Goal: Task Accomplishment & Management: Complete application form

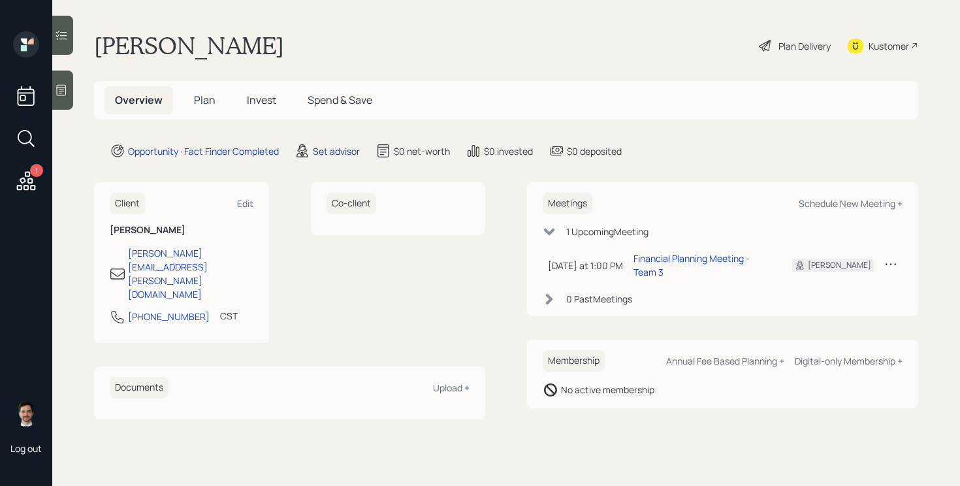
click at [341, 153] on div "Set advisor" at bounding box center [336, 151] width 47 height 14
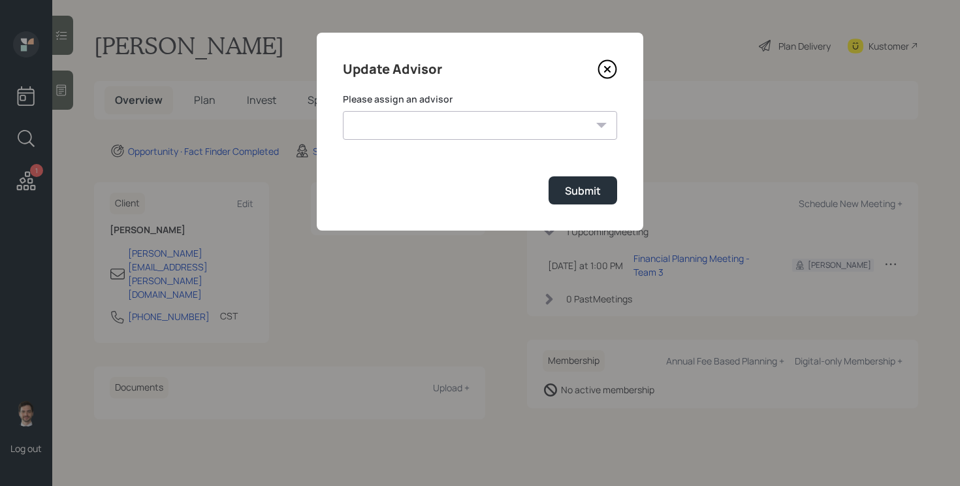
click at [459, 125] on select "[PERSON_NAME] [PERSON_NAME] End [PERSON_NAME] [PERSON_NAME] [PERSON_NAME] [PERS…" at bounding box center [480, 125] width 274 height 29
select select "ef6b64e1-8f62-4a74-b865-a7df4b35b836"
click at [343, 111] on select "[PERSON_NAME] [PERSON_NAME] End [PERSON_NAME] [PERSON_NAME] [PERSON_NAME] [PERS…" at bounding box center [480, 125] width 274 height 29
click at [596, 197] on div "Submit" at bounding box center [583, 190] width 36 height 14
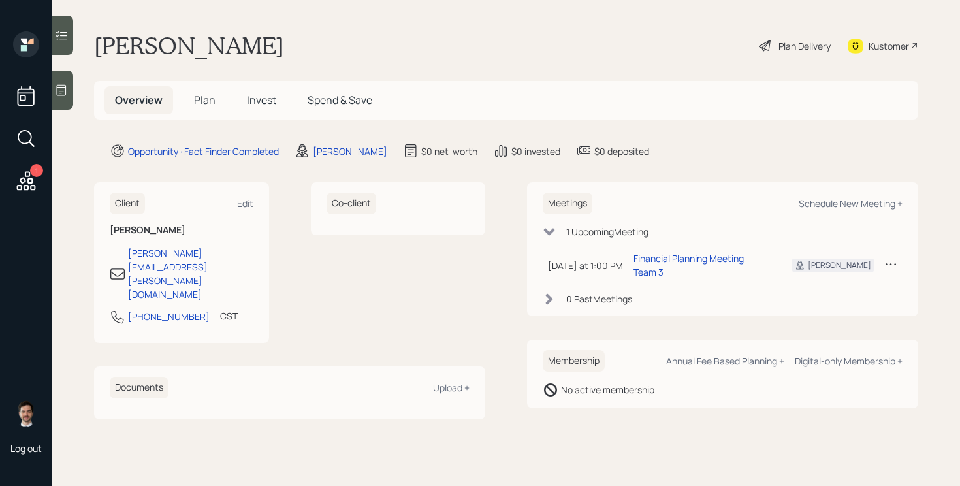
click at [204, 102] on span "Plan" at bounding box center [205, 100] width 22 height 14
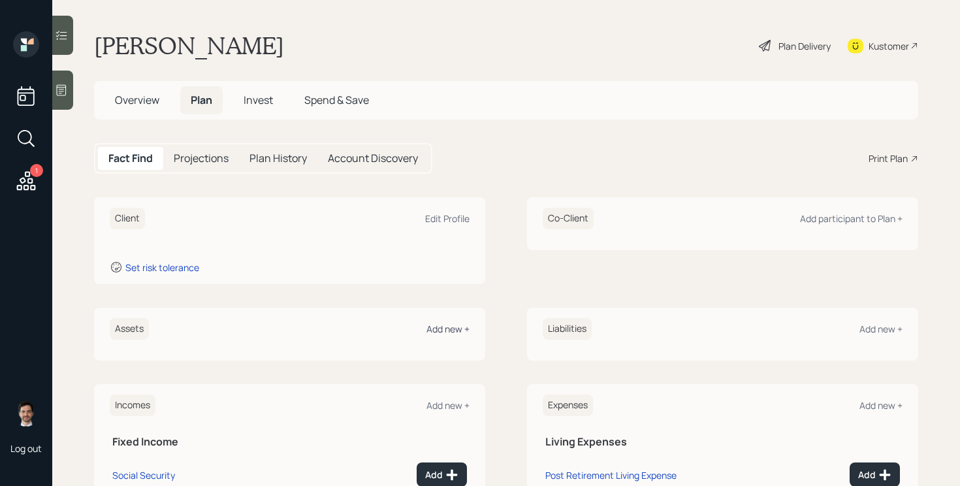
click at [455, 330] on div "Add new +" at bounding box center [447, 328] width 43 height 12
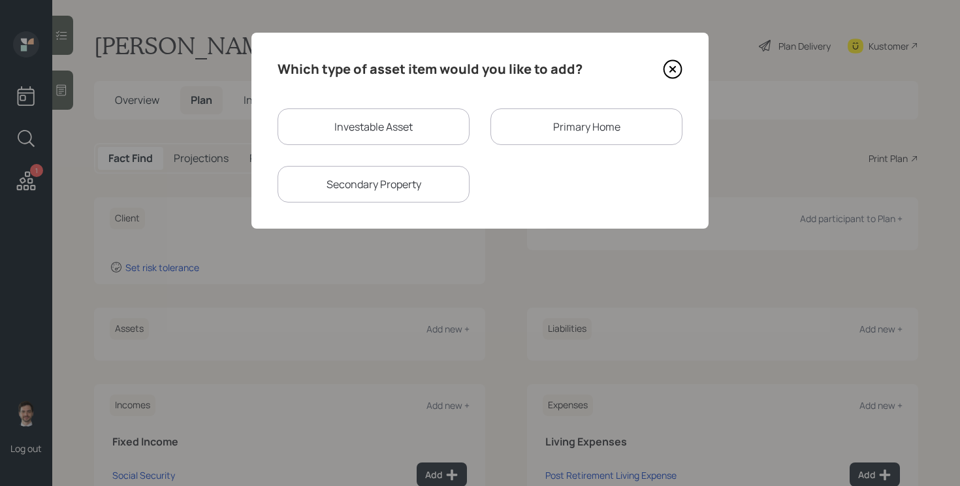
click at [356, 131] on div "Investable Asset" at bounding box center [373, 126] width 192 height 37
select select "taxable"
select select "balanced"
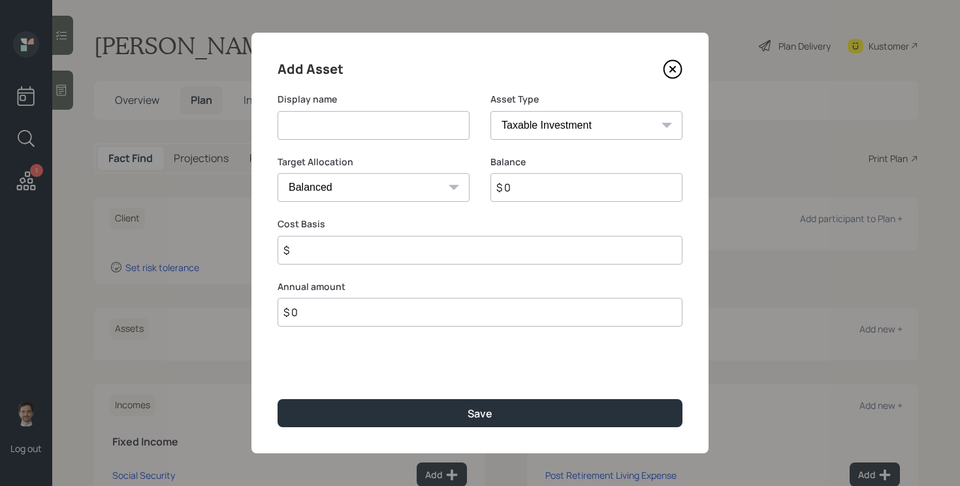
click at [530, 188] on input "$ 0" at bounding box center [586, 187] width 192 height 29
click at [541, 127] on select "SEP [PERSON_NAME] IRA 401(k) [PERSON_NAME] 401(k) 403(b) [PERSON_NAME] 403(b) 4…" at bounding box center [586, 125] width 192 height 29
select select "emergency_fund"
click at [490, 111] on select "SEP [PERSON_NAME] IRA 401(k) [PERSON_NAME] 401(k) 403(b) [PERSON_NAME] 403(b) 4…" at bounding box center [586, 125] width 192 height 29
type input "$ 2,500"
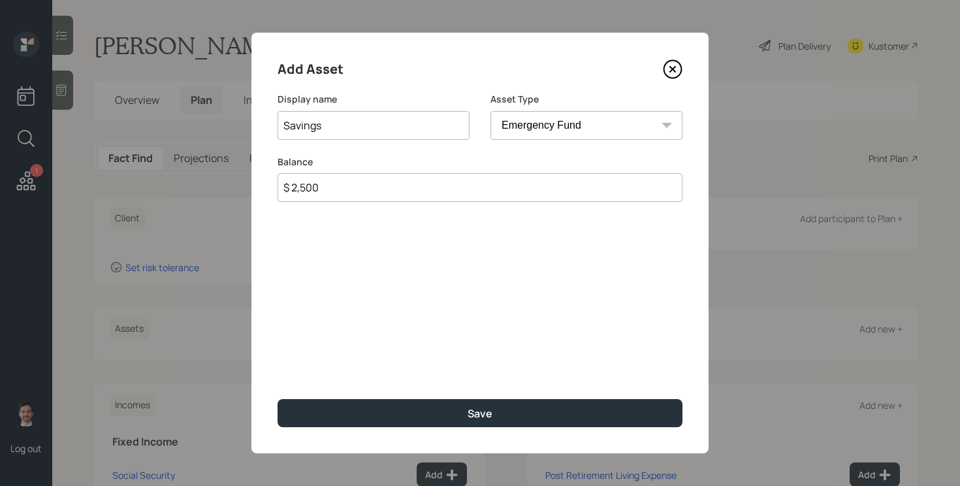
type input "Savings"
click at [277, 399] on button "Save" at bounding box center [479, 413] width 405 height 28
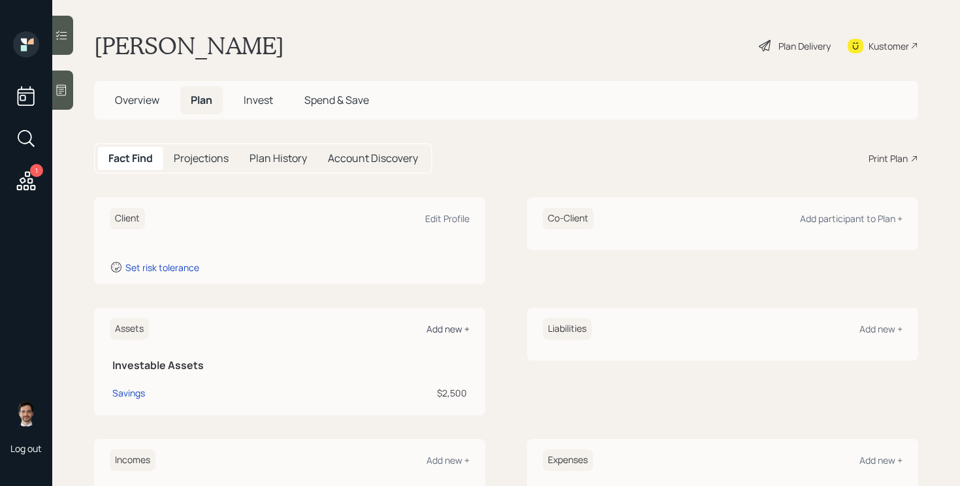
click at [459, 332] on div "Add new +" at bounding box center [447, 328] width 43 height 12
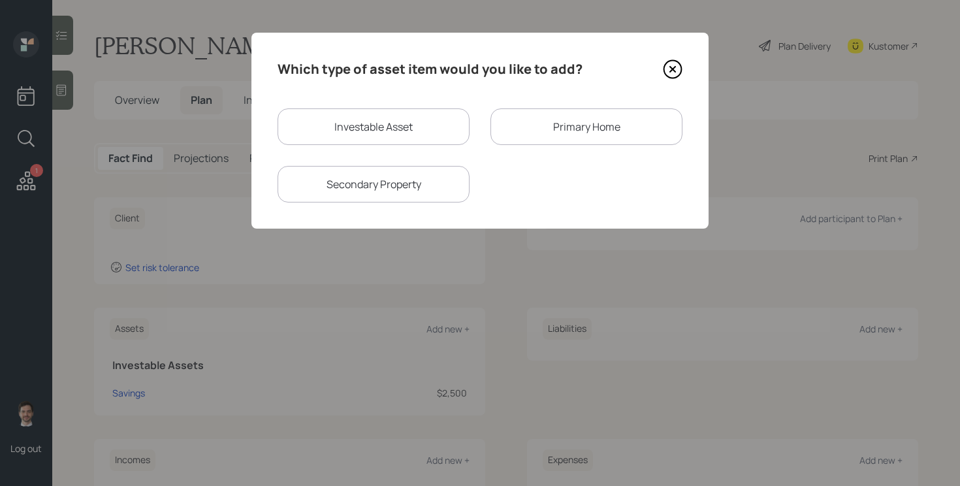
click at [431, 118] on div "Investable Asset" at bounding box center [373, 126] width 192 height 37
select select "taxable"
select select "balanced"
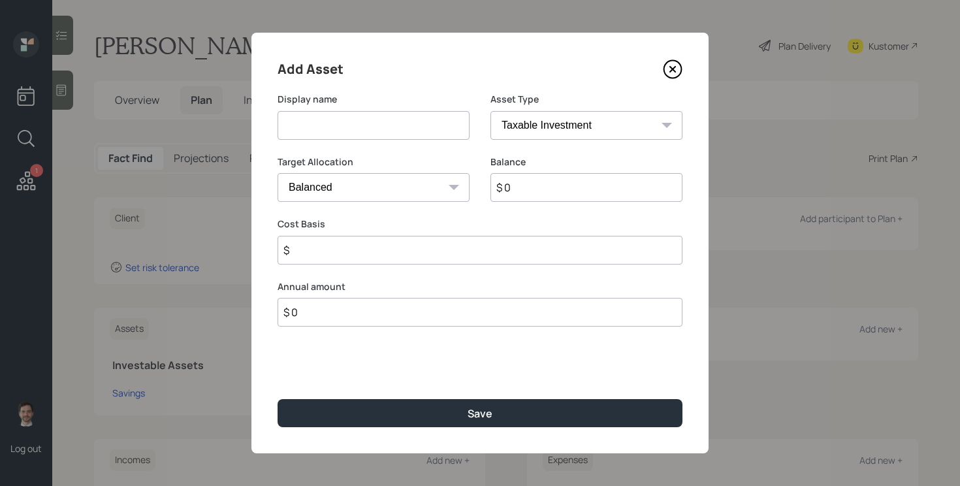
click at [423, 119] on input at bounding box center [373, 125] width 192 height 29
type input "[PERSON_NAME]"
type input "$ 130,000"
type input "$ 100,000"
click at [277, 399] on button "Save" at bounding box center [479, 413] width 405 height 28
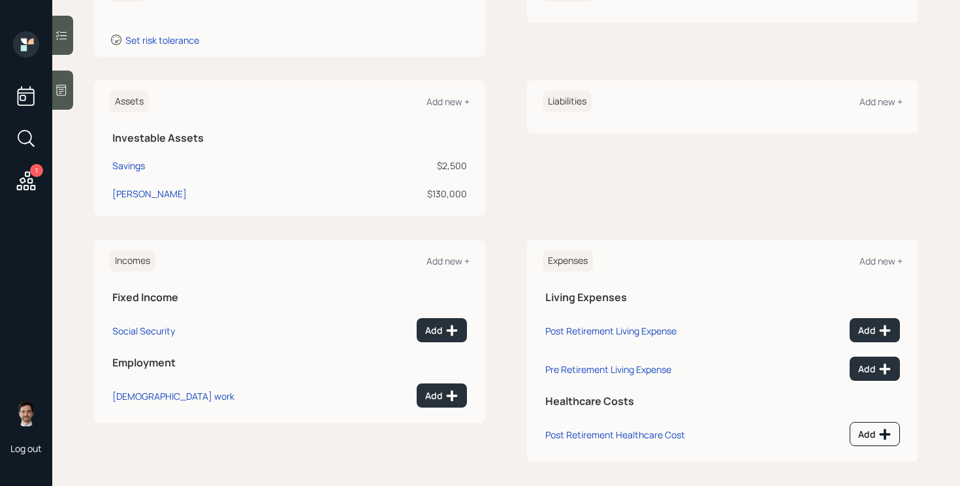
scroll to position [228, 0]
click at [862, 329] on div "Add" at bounding box center [874, 328] width 33 height 13
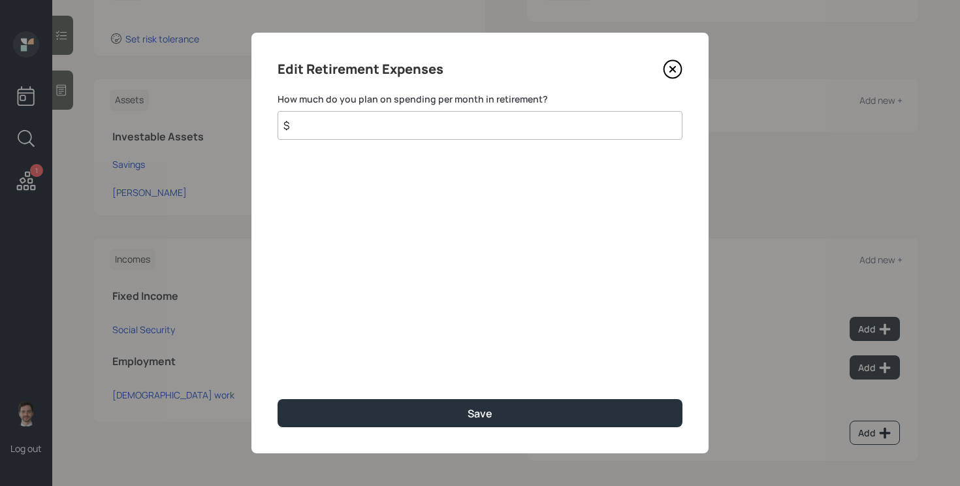
click at [469, 119] on input "$" at bounding box center [479, 125] width 405 height 29
type input "$ 1,400"
click at [277, 399] on button "Save" at bounding box center [479, 413] width 405 height 28
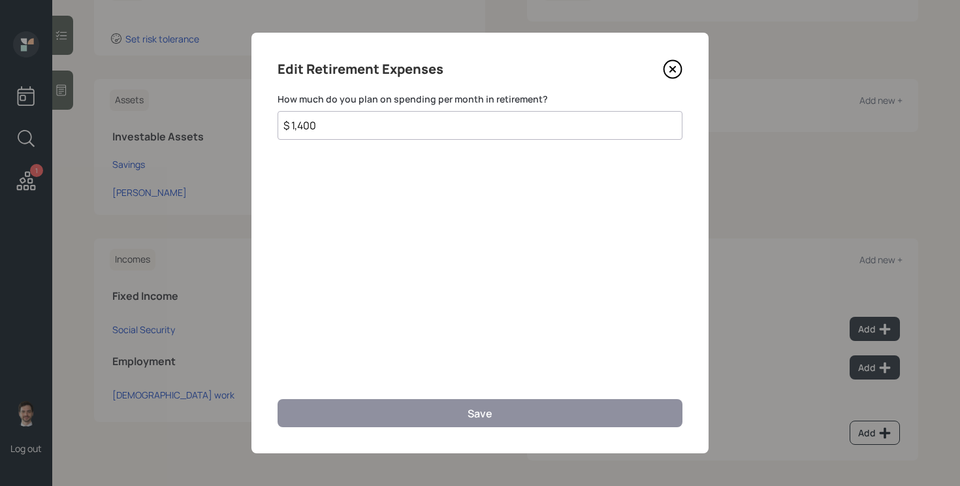
scroll to position [225, 0]
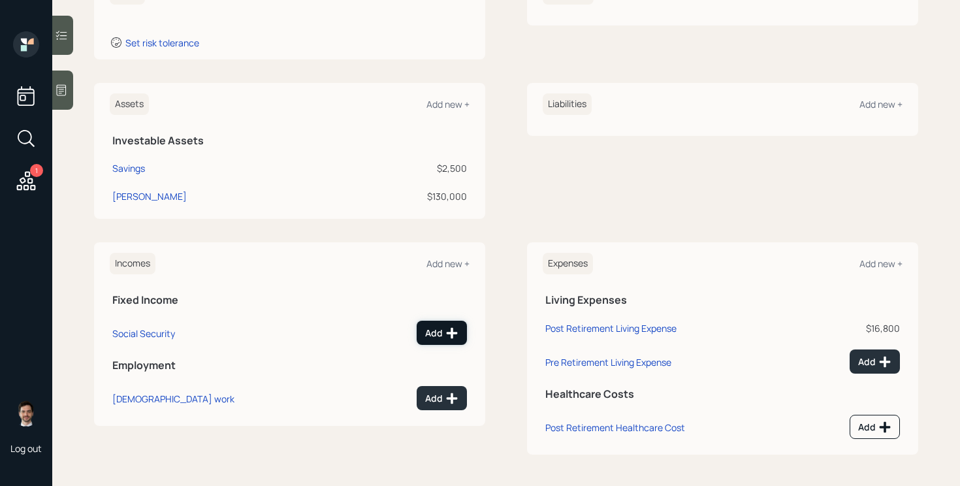
click at [447, 337] on icon at bounding box center [451, 332] width 13 height 13
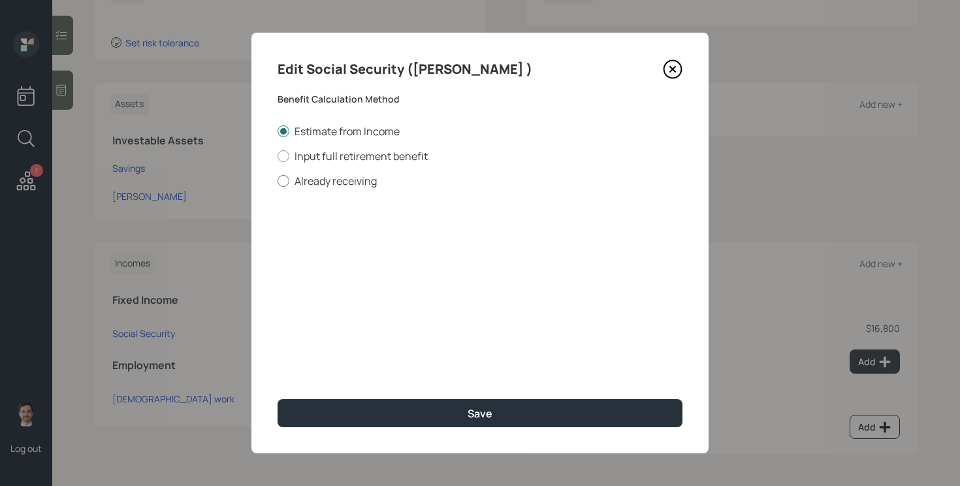
click at [345, 180] on label "Already receiving" at bounding box center [479, 181] width 405 height 14
click at [277, 180] on input "Already receiving" at bounding box center [277, 180] width 1 height 1
radio input "true"
click at [321, 311] on input "number" at bounding box center [351, 314] width 149 height 29
type input "67"
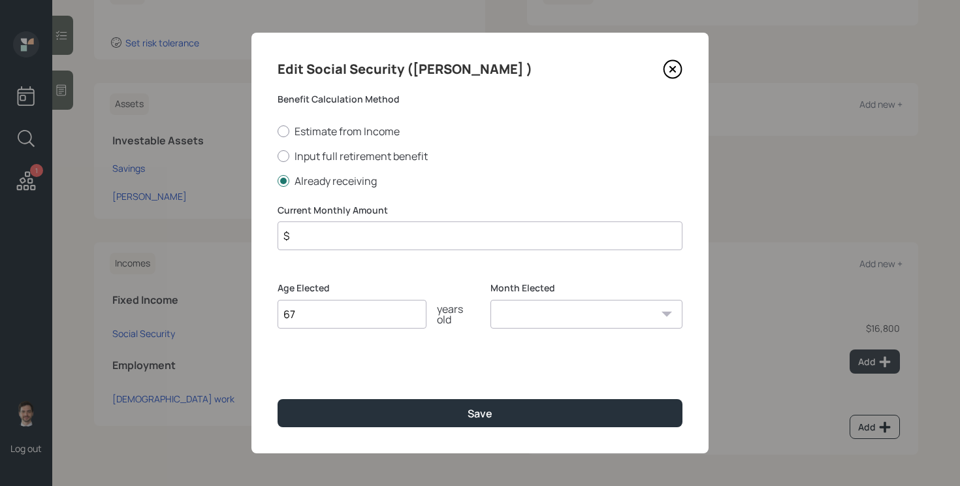
click at [357, 235] on input "$" at bounding box center [479, 235] width 405 height 29
type input "$ 2,026"
click at [277, 399] on button "Save" at bounding box center [479, 413] width 405 height 28
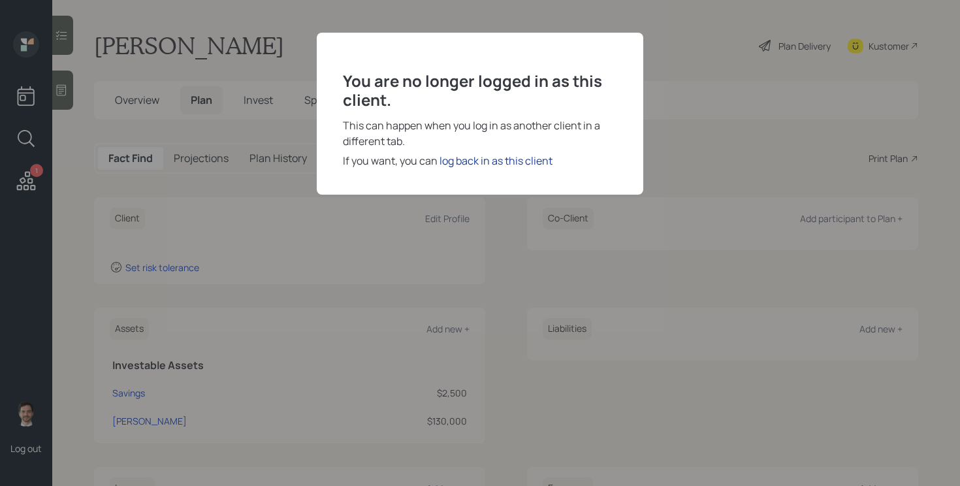
click at [512, 165] on div "log back in as this client" at bounding box center [495, 161] width 113 height 16
